Goal: Navigation & Orientation: Find specific page/section

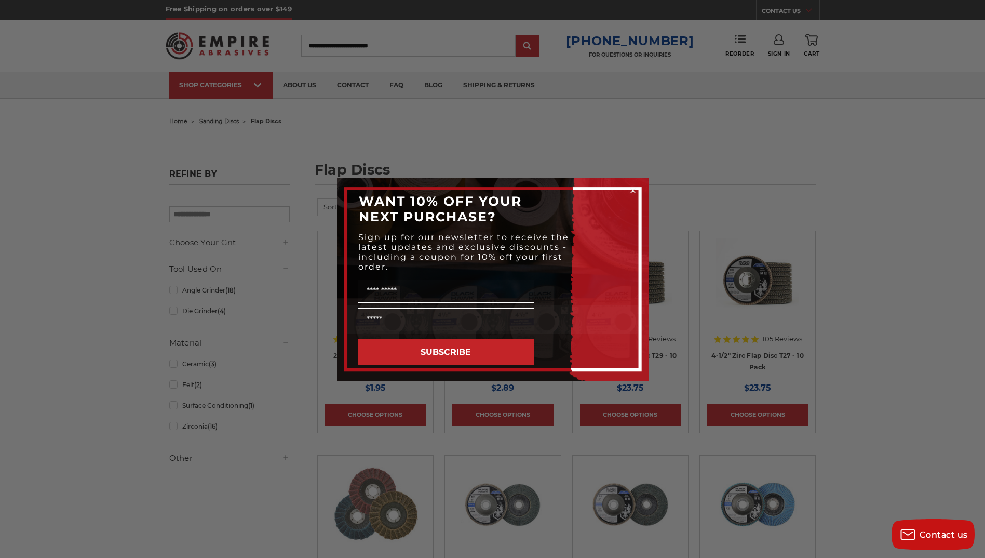
click at [631, 191] on icon "Close dialog" at bounding box center [633, 190] width 4 height 4
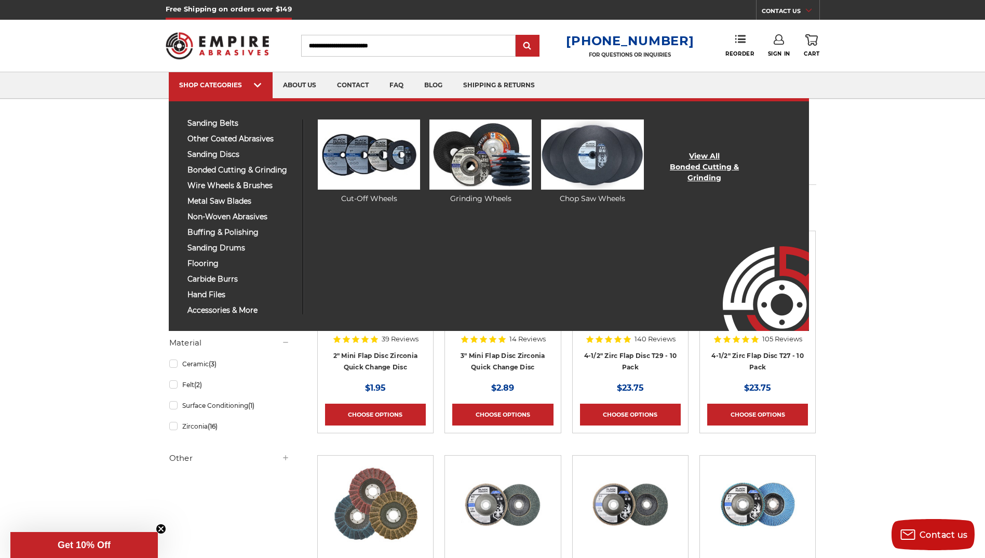
click at [683, 165] on link "View All Bonded Cutting & Grinding" at bounding box center [704, 167] width 102 height 33
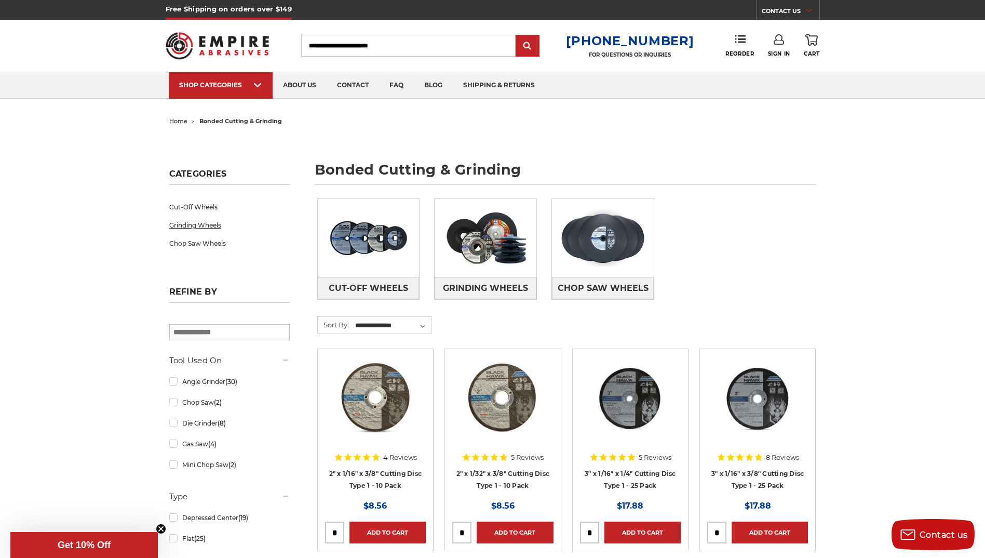
click at [212, 221] on link "Grinding Wheels" at bounding box center [229, 225] width 120 height 18
